Goal: Task Accomplishment & Management: Complete application form

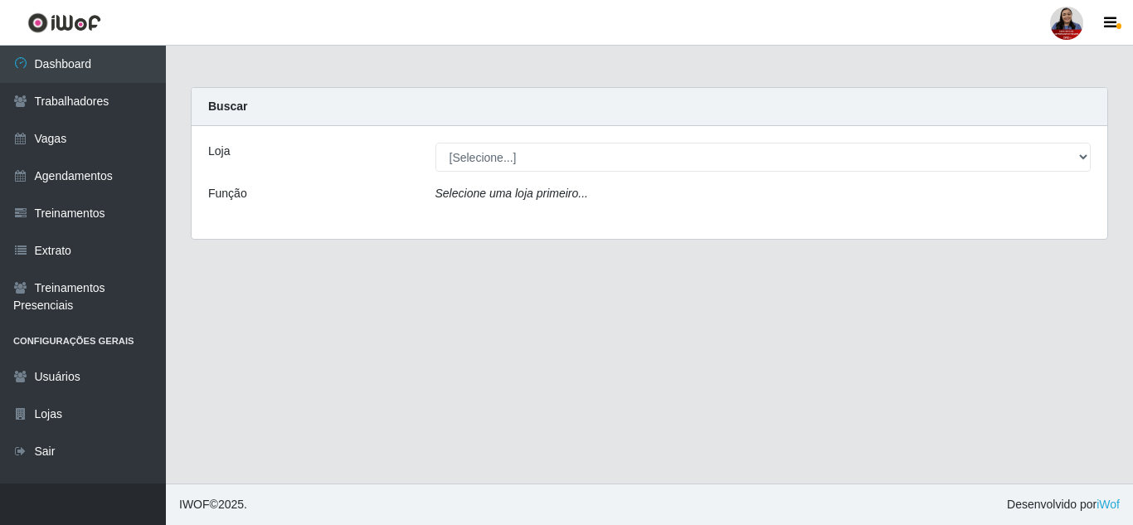
click at [1077, 27] on div at bounding box center [1066, 23] width 33 height 33
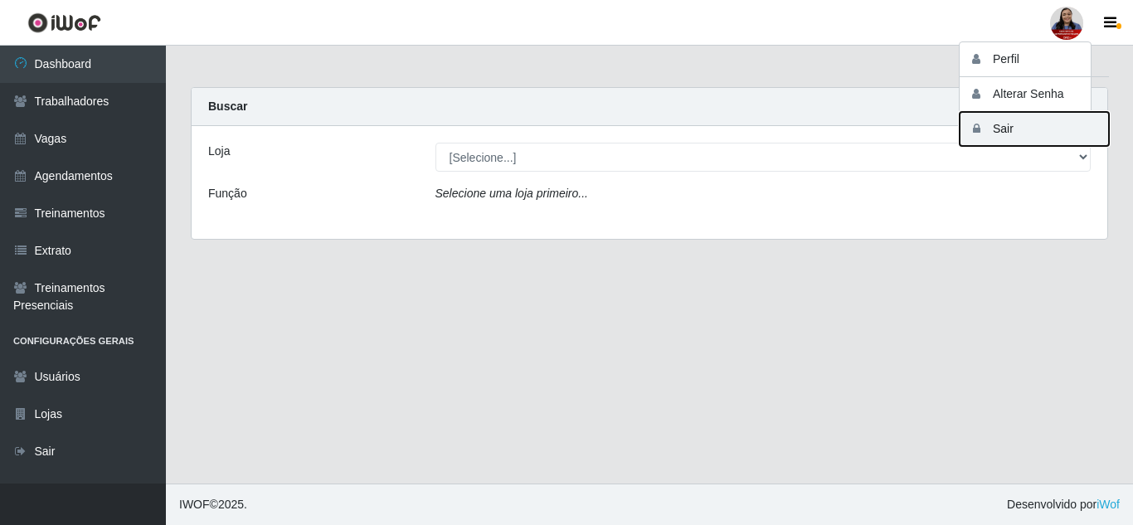
click at [983, 134] on icon "button" at bounding box center [976, 129] width 17 height 12
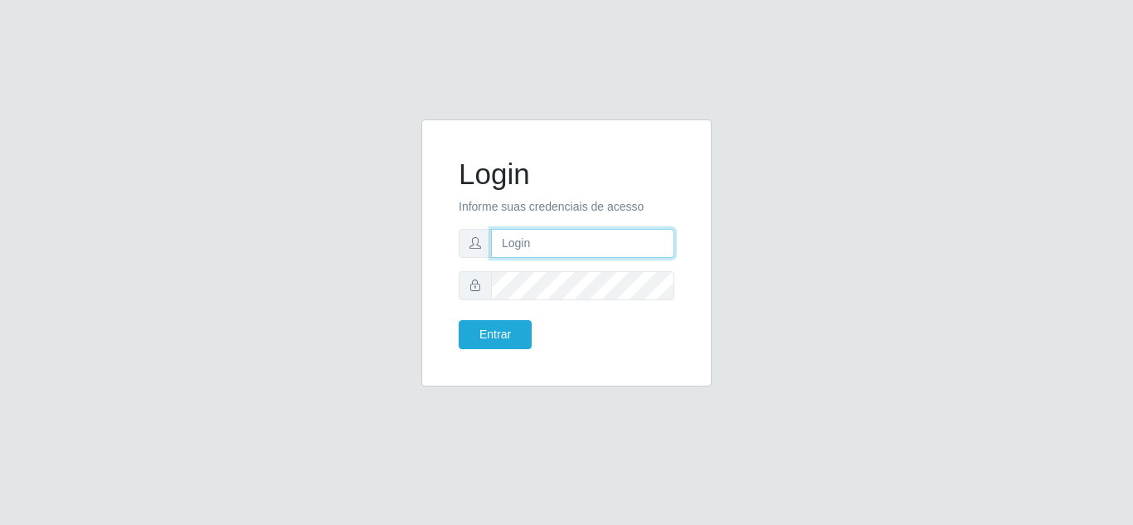
type input "[EMAIL_ADDRESS][DOMAIN_NAME]"
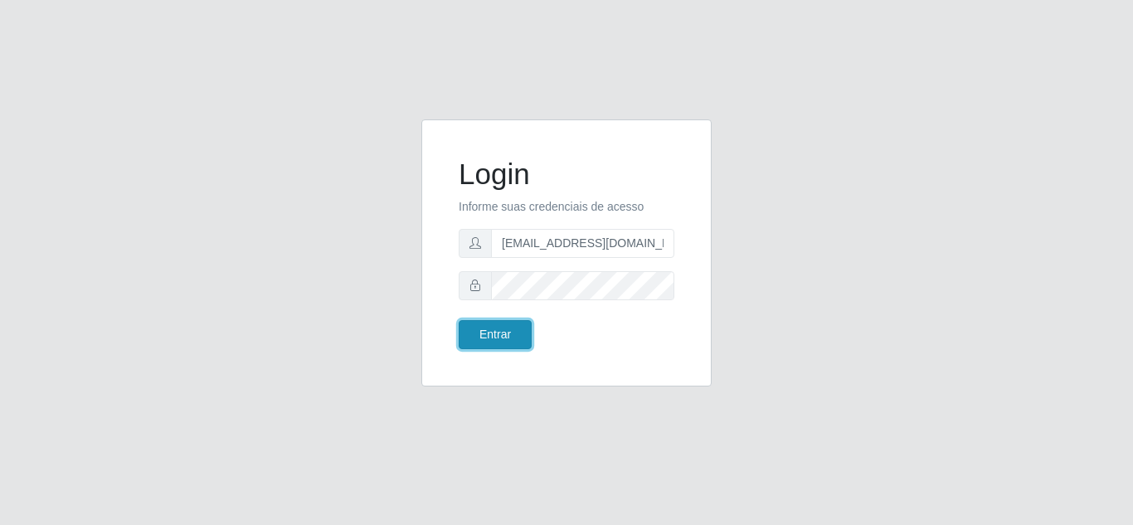
click at [482, 346] on button "Entrar" at bounding box center [495, 334] width 73 height 29
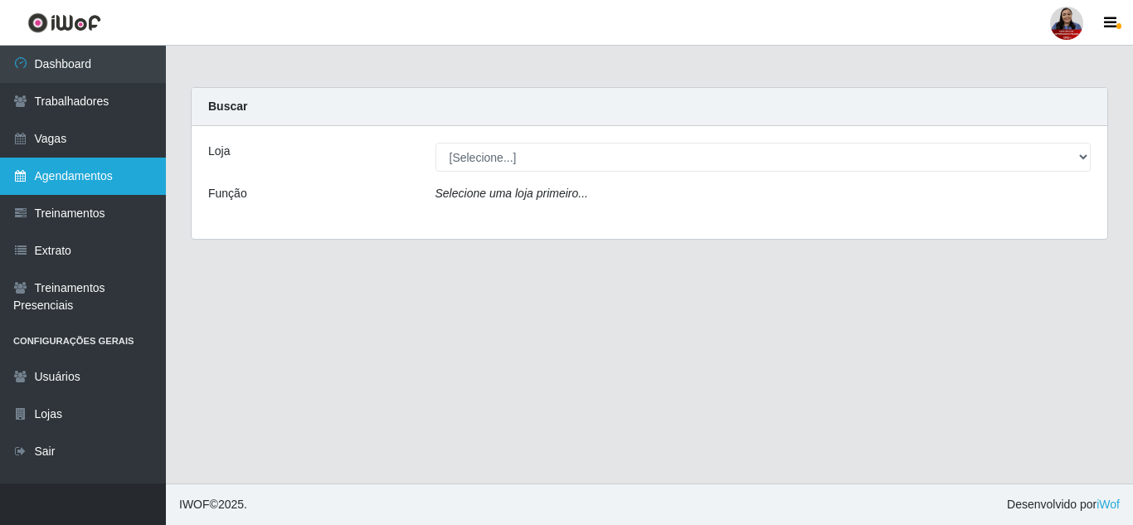
click at [28, 183] on link "Agendamentos" at bounding box center [83, 176] width 166 height 37
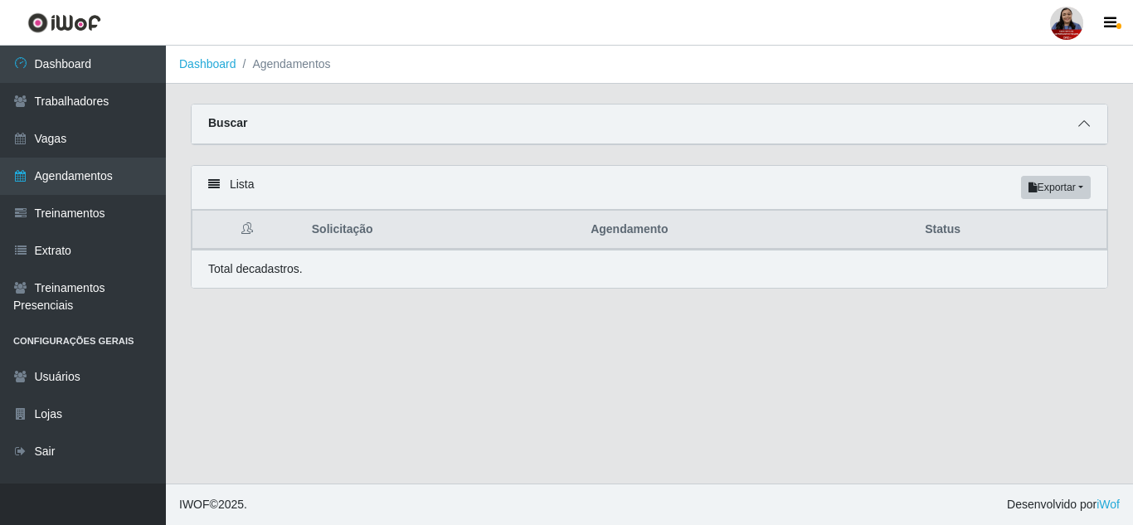
click at [1091, 130] on span at bounding box center [1084, 123] width 20 height 19
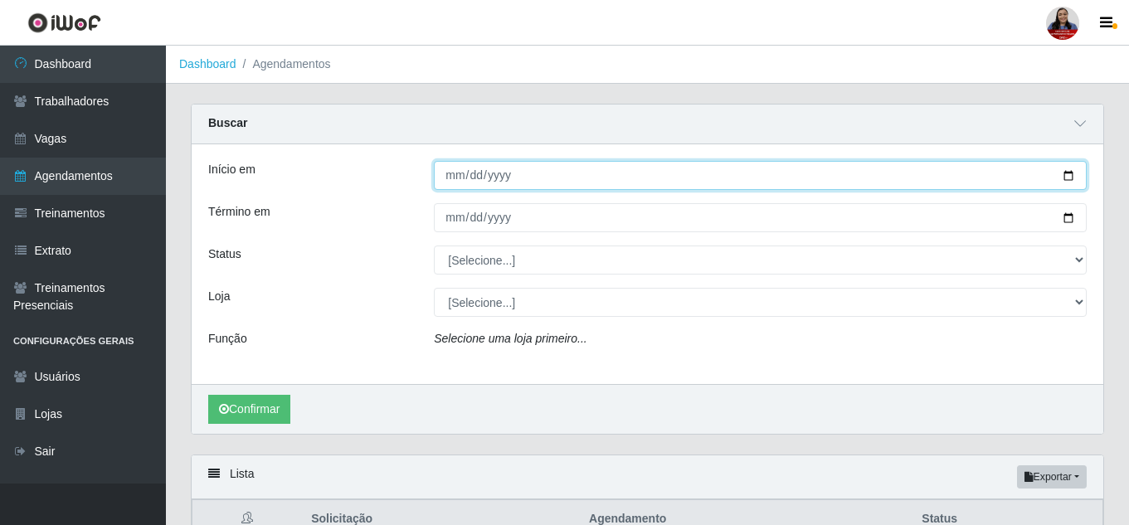
click at [1065, 177] on input "Início em" at bounding box center [760, 175] width 653 height 29
type input "[DATE]"
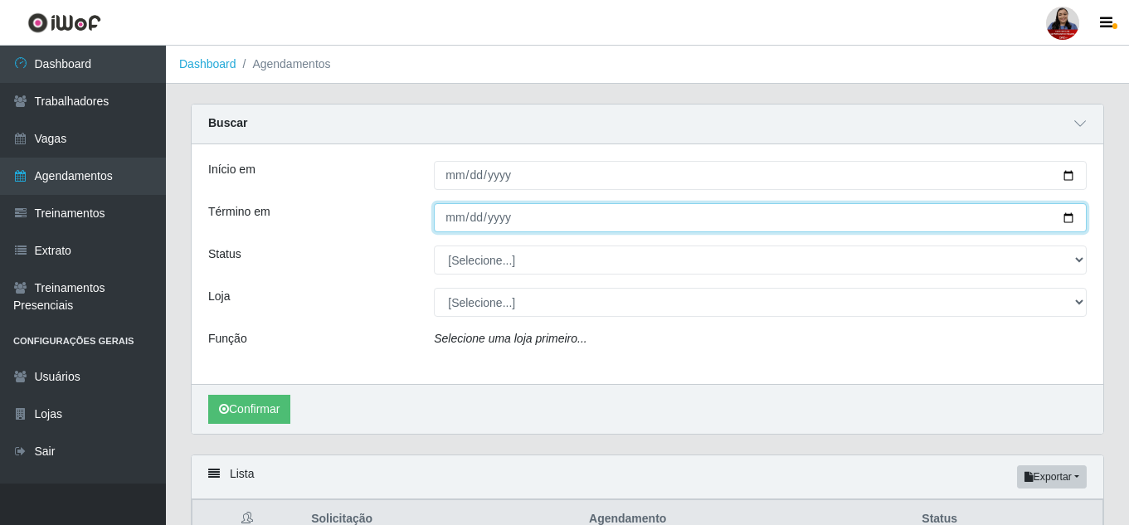
click at [1066, 221] on input "Término em" at bounding box center [760, 217] width 653 height 29
type input "[DATE]"
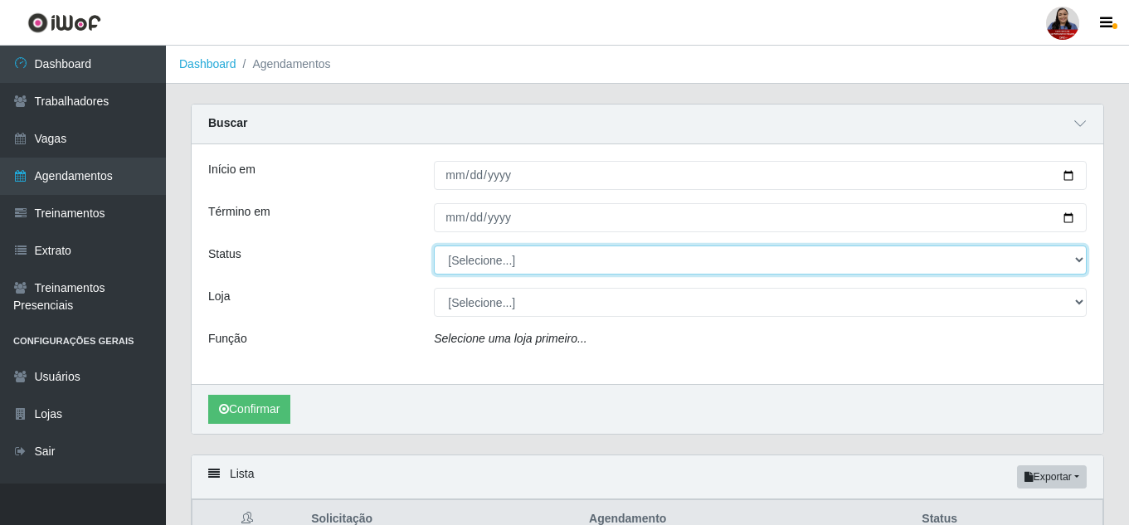
click at [555, 256] on select "[Selecione...] AGENDADO AGUARDANDO LIBERAR EM ANDAMENTO EM REVISÃO FINALIZADO C…" at bounding box center [760, 259] width 653 height 29
select select "FINALIZADO"
click at [434, 246] on select "[Selecione...] AGENDADO AGUARDANDO LIBERAR EM ANDAMENTO EM REVISÃO FINALIZADO C…" at bounding box center [760, 259] width 653 height 29
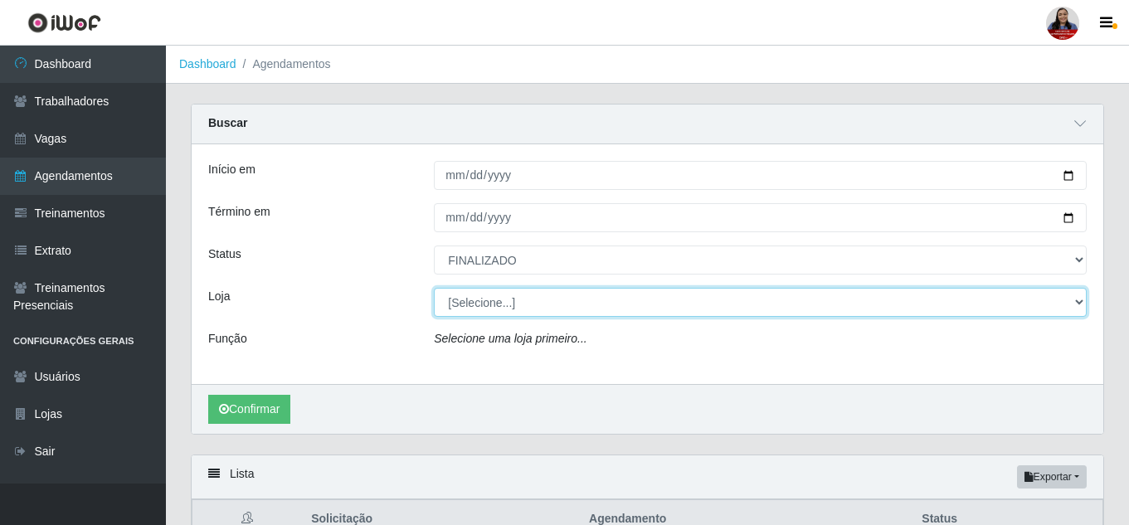
click at [491, 310] on select "[Selecione...] Hiper [GEOGRAPHIC_DATA] - [GEOGRAPHIC_DATA] Hiper Queiroz - Boa …" at bounding box center [760, 302] width 653 height 29
select select "225"
click at [434, 289] on select "[Selecione...] Hiper [GEOGRAPHIC_DATA] - [GEOGRAPHIC_DATA] Hiper Queiroz - Boa …" at bounding box center [760, 302] width 653 height 29
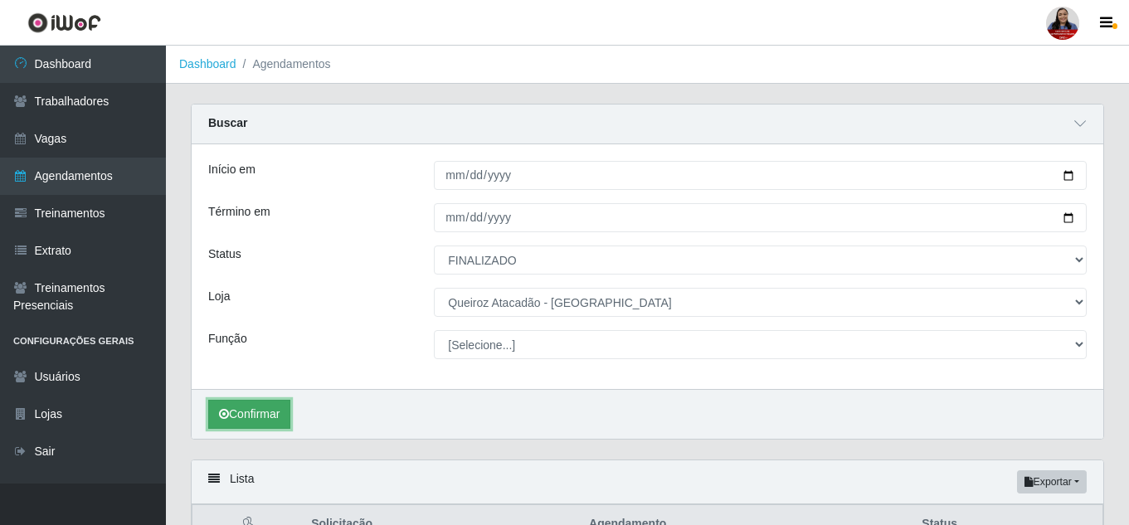
click at [241, 408] on button "Confirmar" at bounding box center [249, 414] width 82 height 29
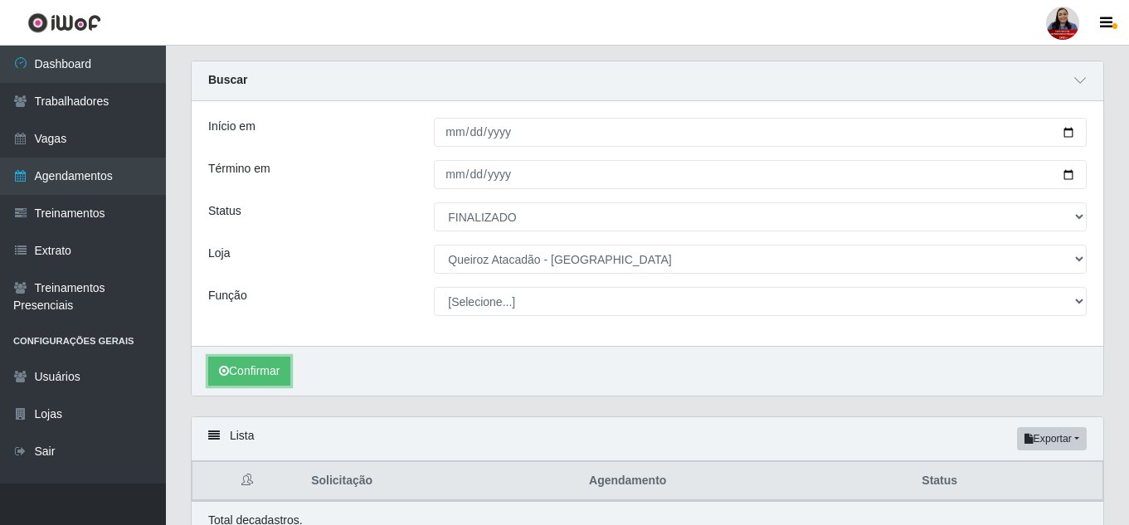
scroll to position [83, 0]
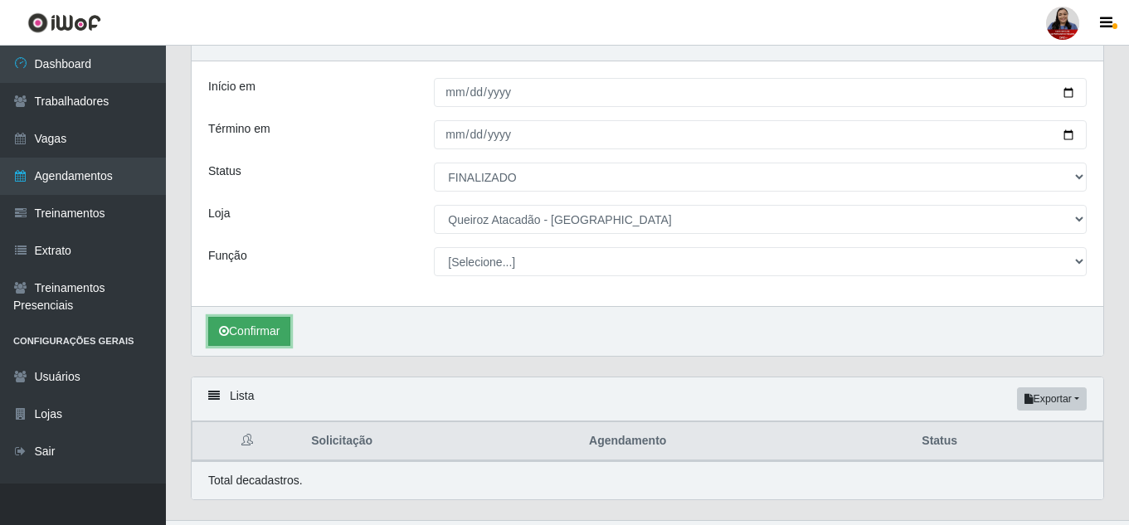
click at [255, 329] on button "Confirmar" at bounding box center [249, 331] width 82 height 29
click at [283, 329] on button "Confirmar" at bounding box center [249, 331] width 82 height 29
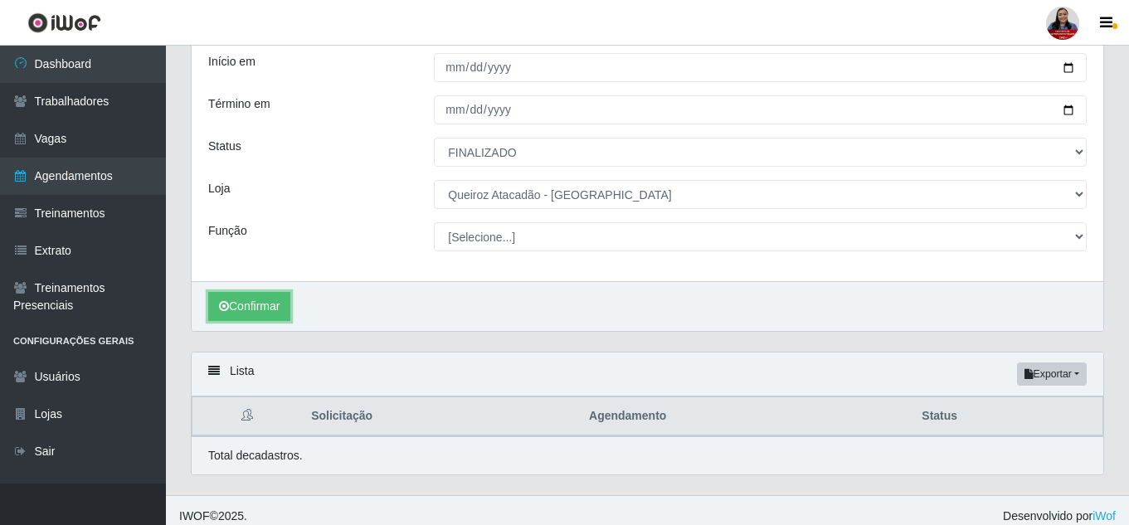
scroll to position [120, 0]
